Goal: Answer question/provide support

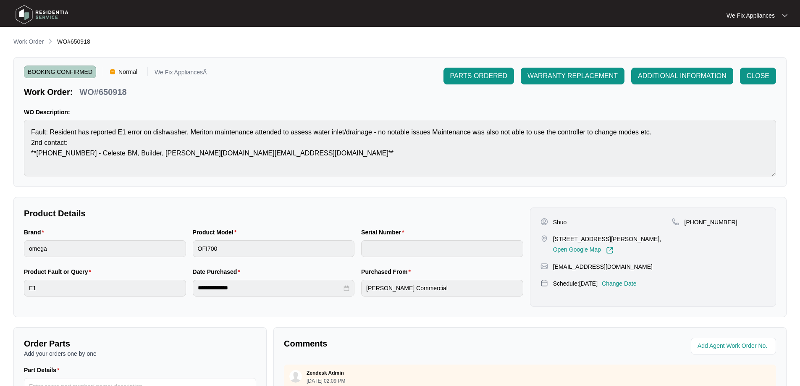
scroll to position [171, 0]
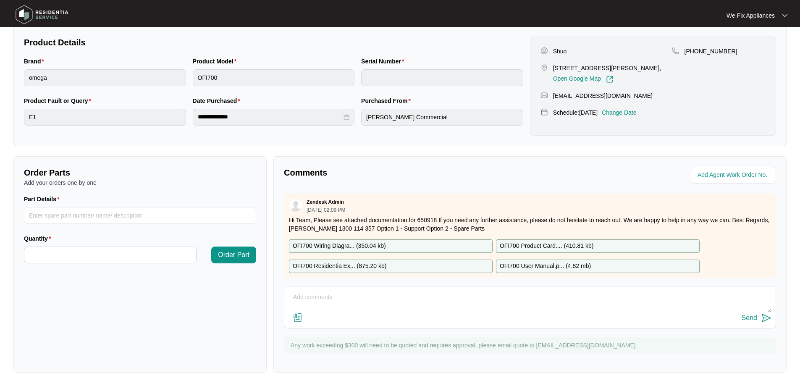
click at [49, 15] on img at bounding box center [42, 14] width 59 height 25
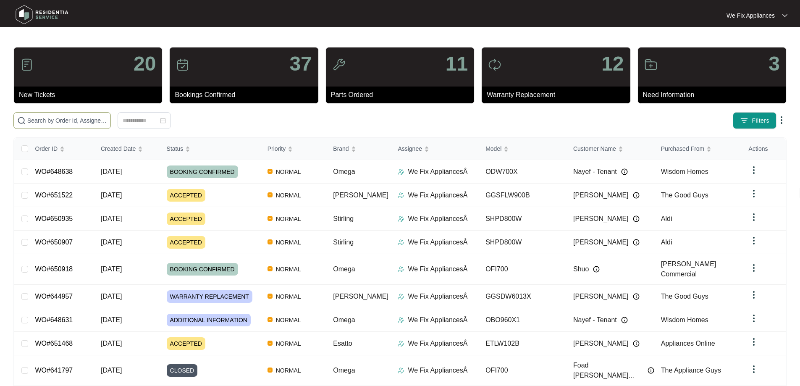
drag, startPoint x: 108, startPoint y: 115, endPoint x: 47, endPoint y: 120, distance: 61.1
paste input "651522"
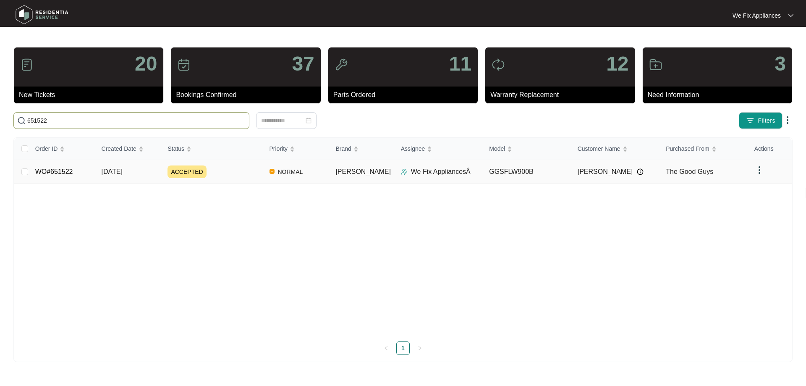
type input "651522"
click at [62, 169] on link "WO#651522" at bounding box center [54, 171] width 38 height 7
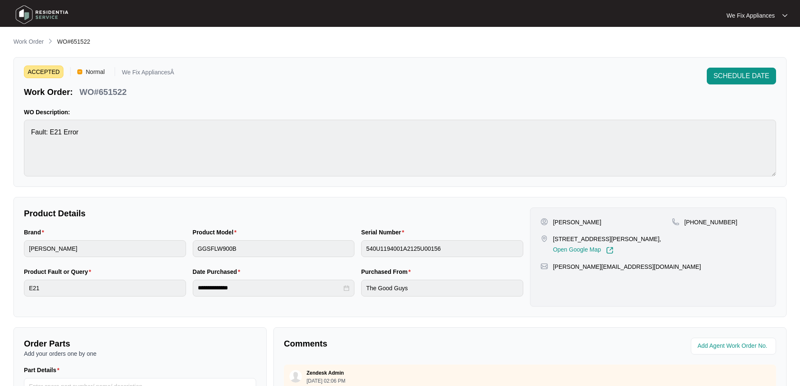
scroll to position [168, 0]
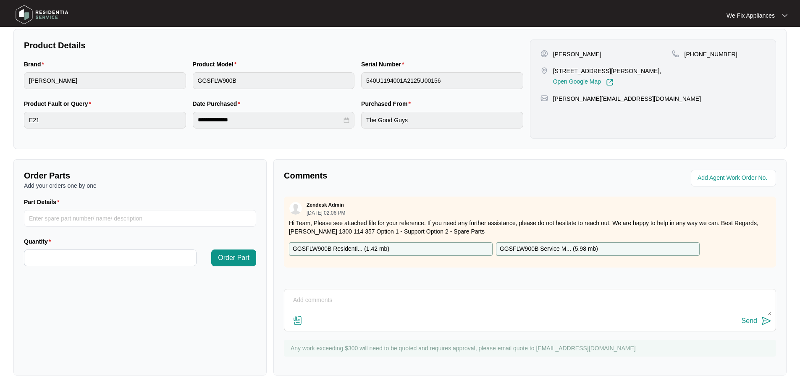
click at [367, 305] on textarea at bounding box center [530, 305] width 483 height 22
type textarea "Hi guys, left message and sent txt to call us back thank you."
click at [748, 318] on div "Send" at bounding box center [750, 321] width 16 height 8
click at [57, 14] on img at bounding box center [42, 14] width 59 height 25
